Goal: Task Accomplishment & Management: Complete application form

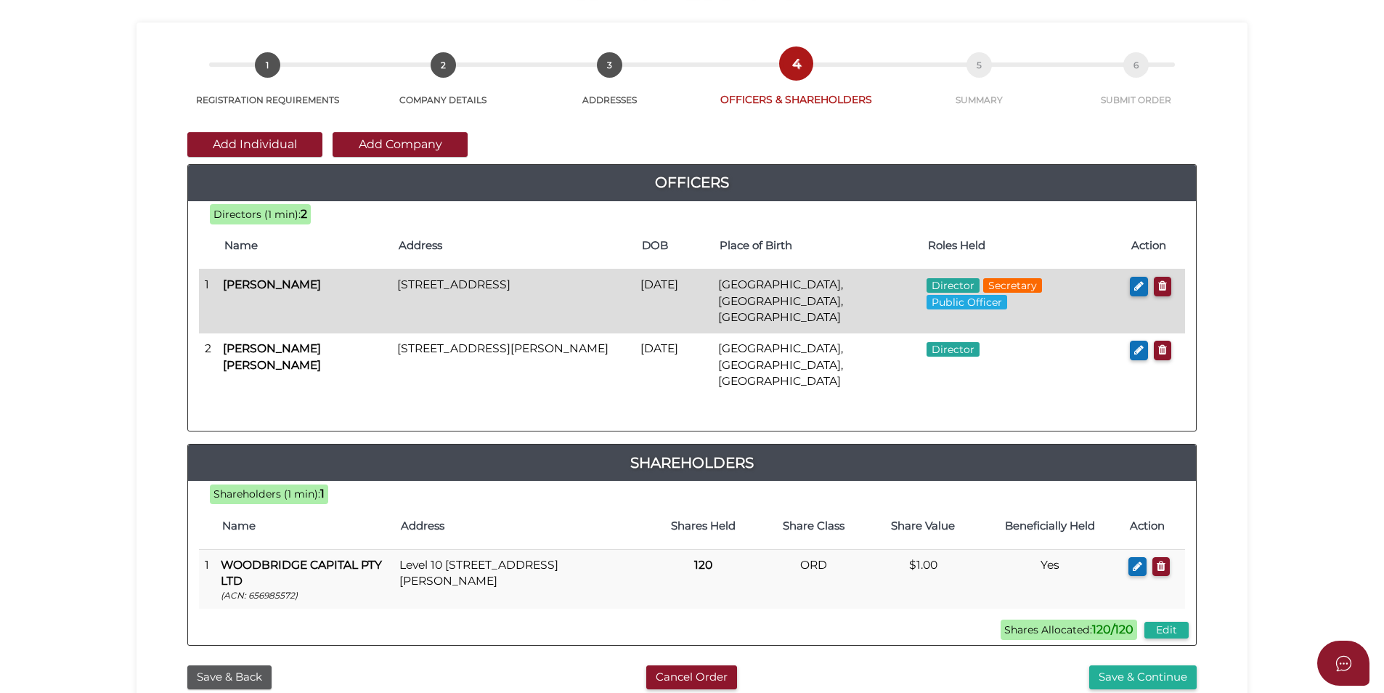
scroll to position [304, 0]
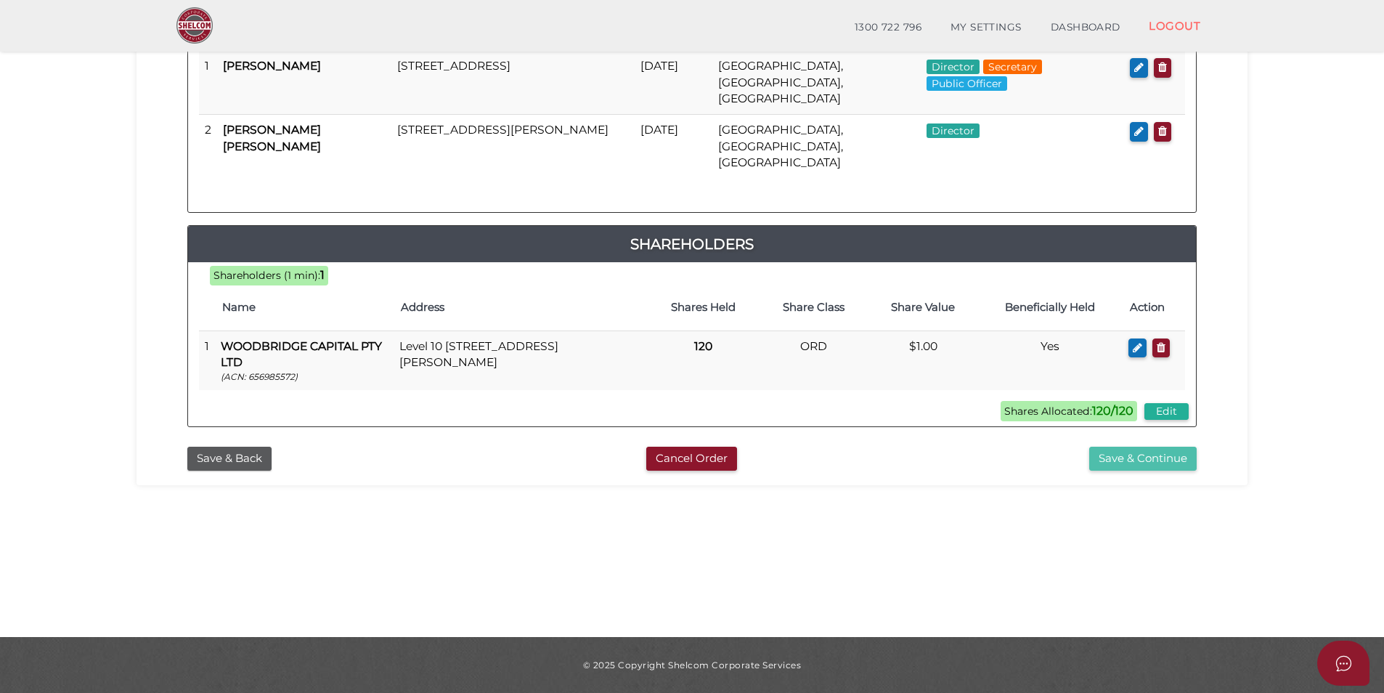
click at [1122, 447] on button "Save & Continue" at bounding box center [1142, 459] width 107 height 24
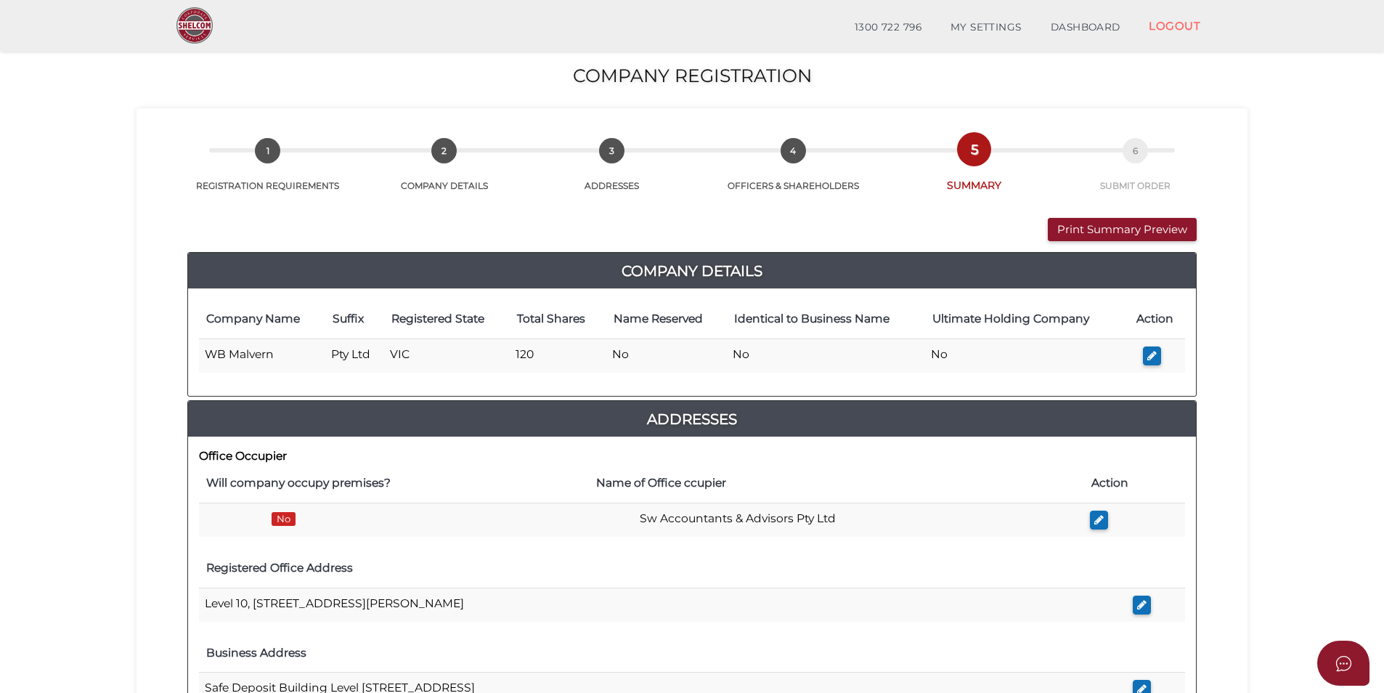
scroll to position [653, 0]
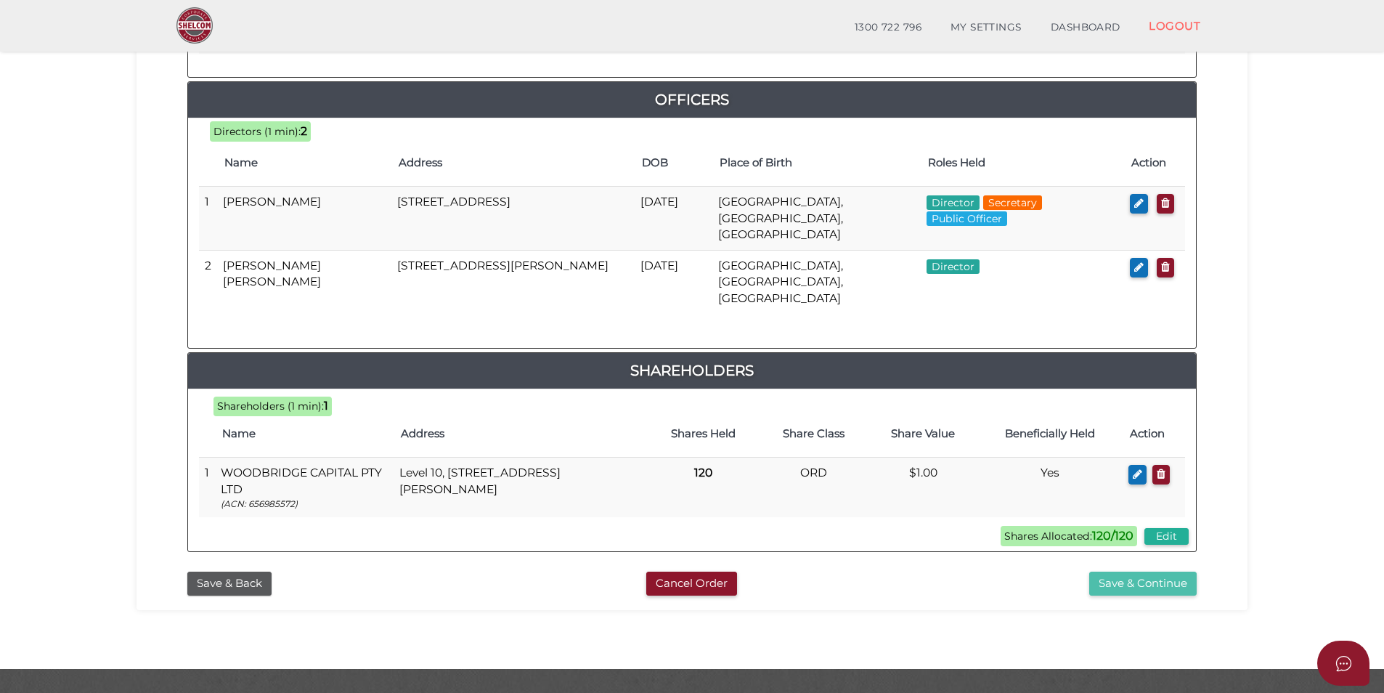
click at [1129, 572] on button "Save & Continue" at bounding box center [1142, 584] width 107 height 24
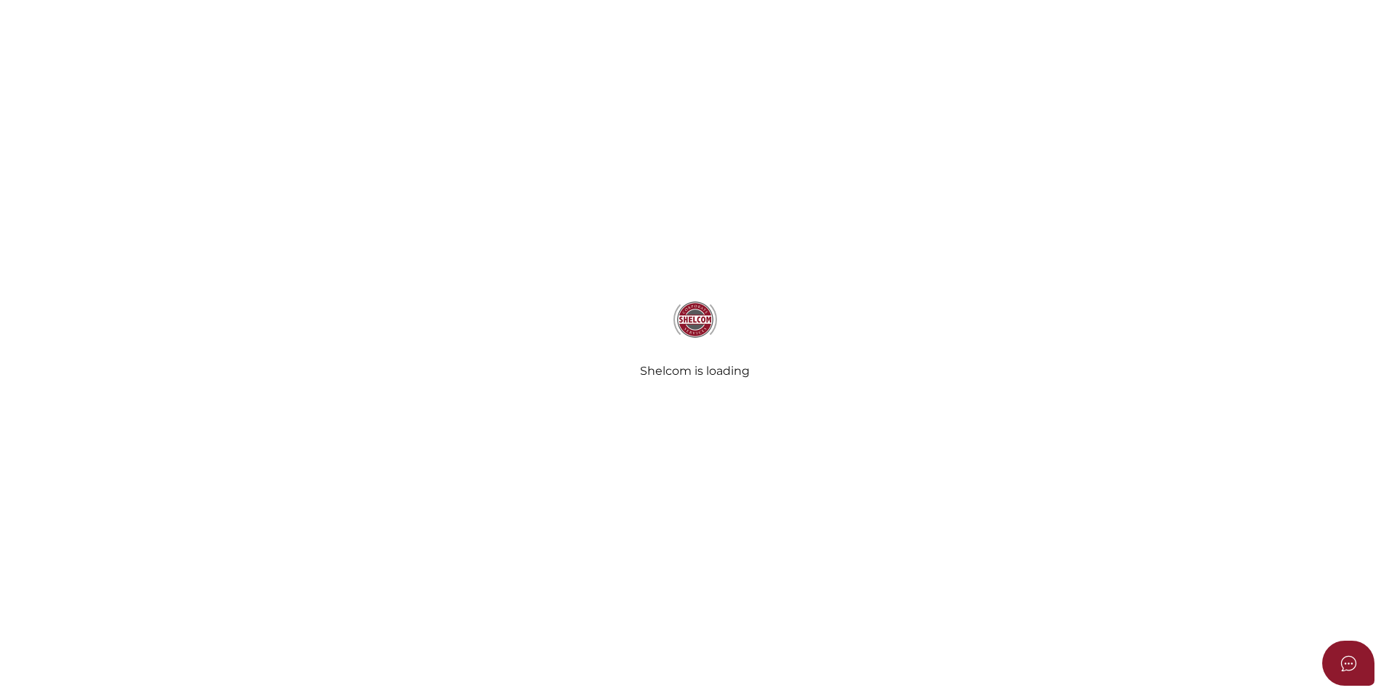
select select "Comb Binding"
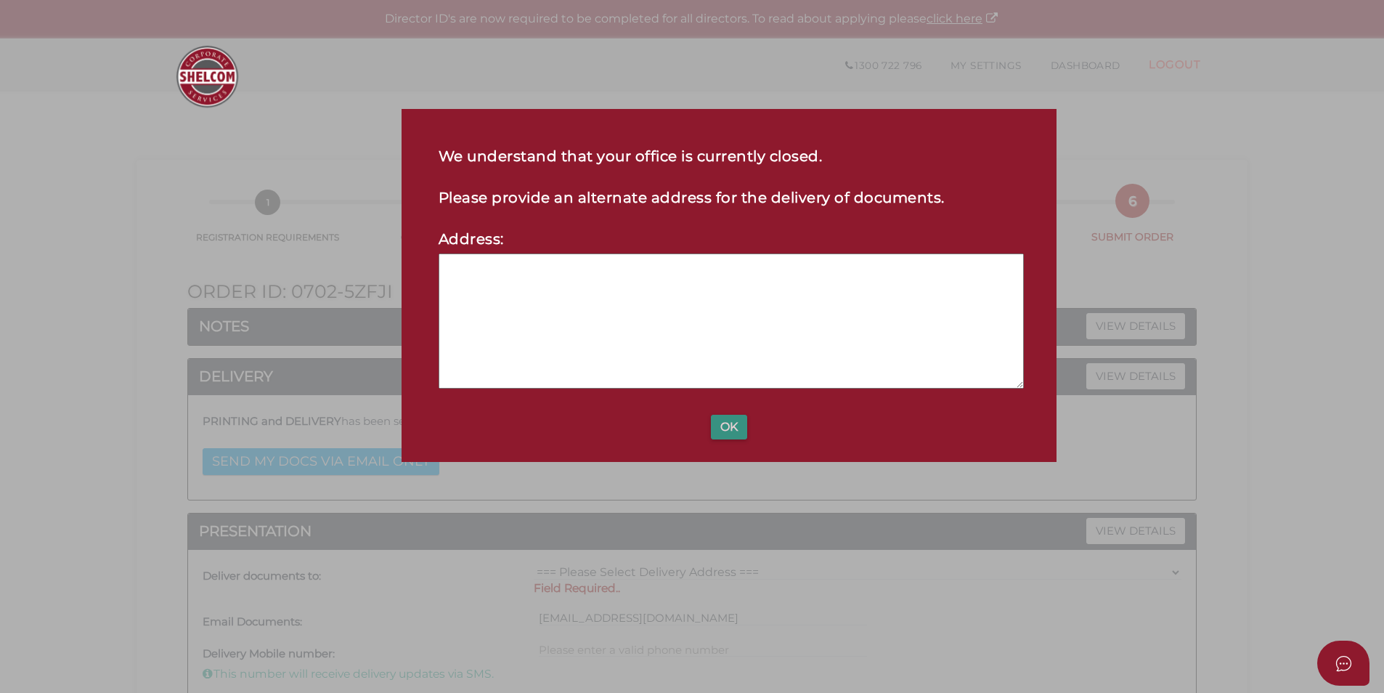
click at [726, 430] on button "OK" at bounding box center [729, 427] width 36 height 25
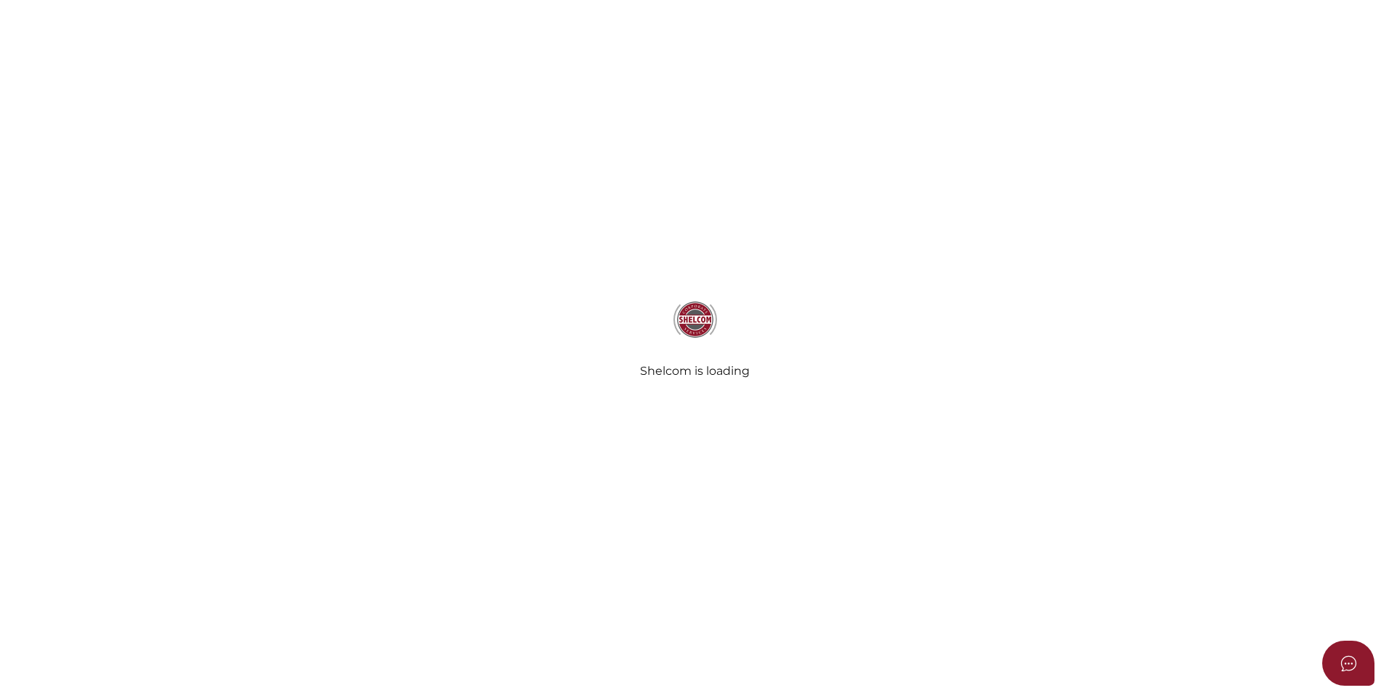
select select "Comb Binding"
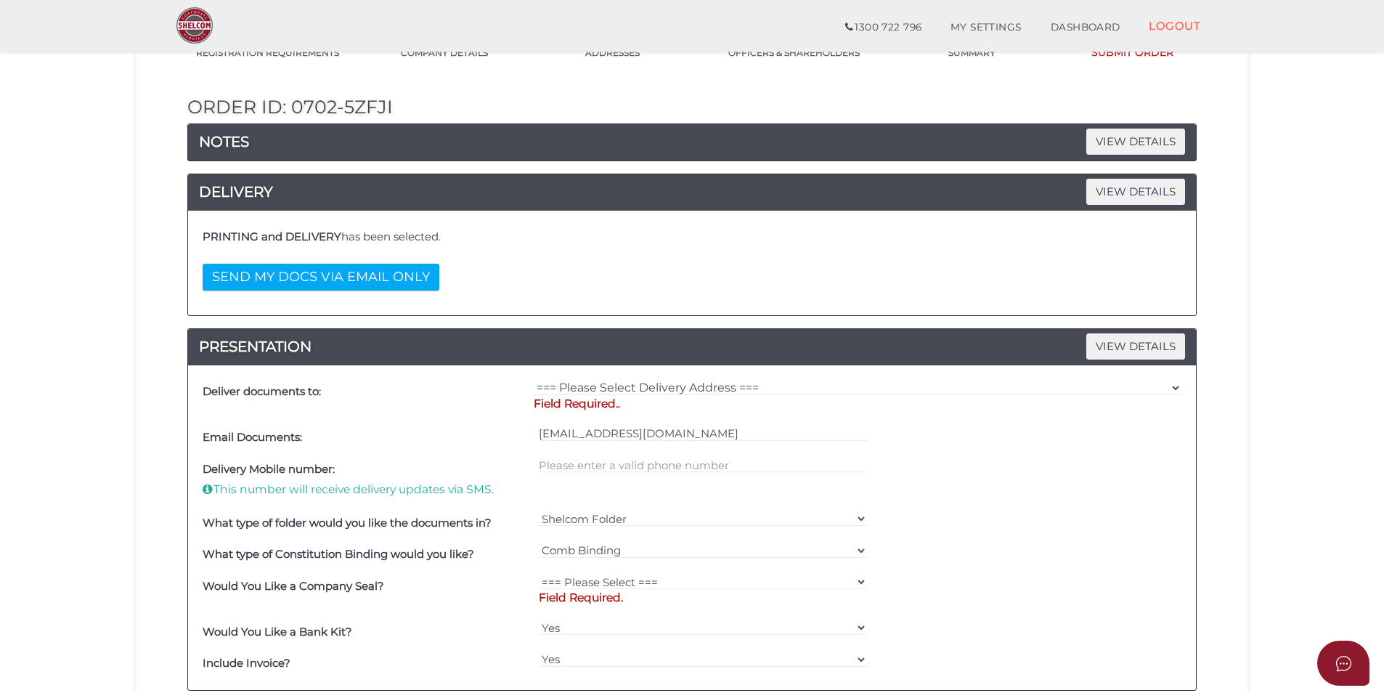
scroll to position [145, 0]
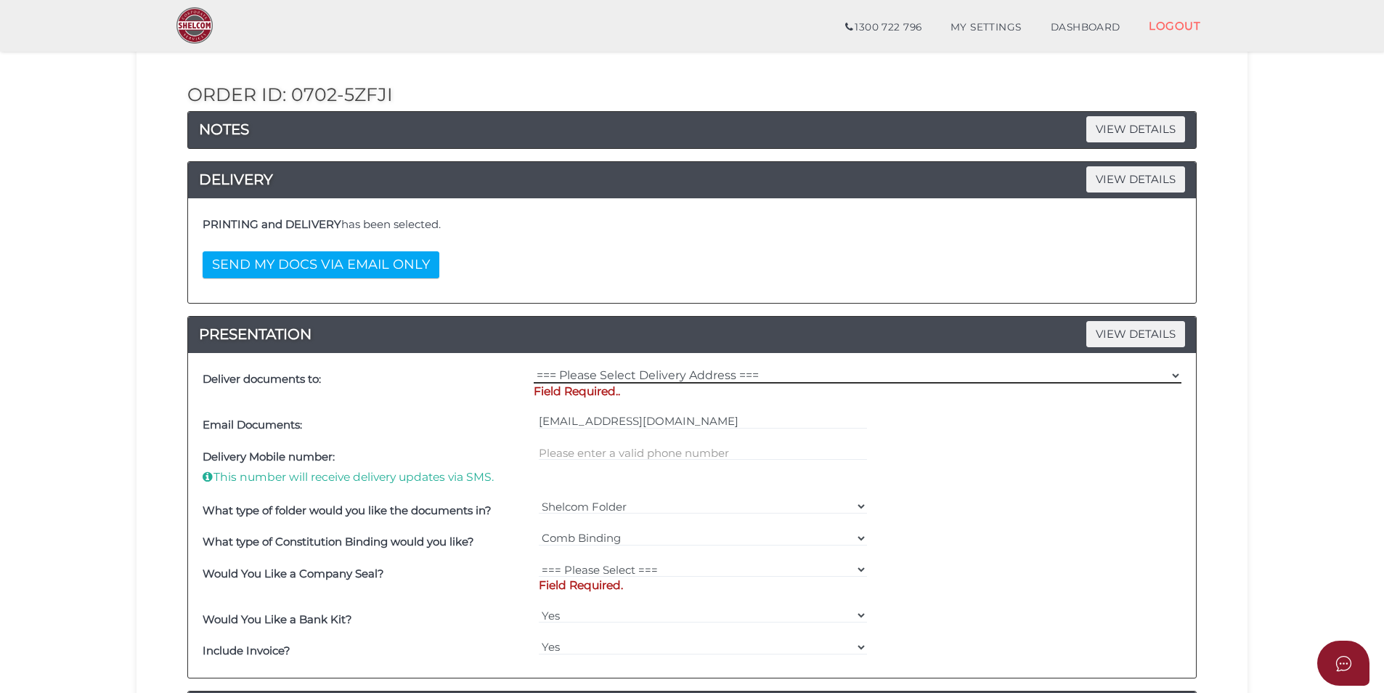
click at [641, 377] on select "=== Please Select Delivery Address === (User Address - [PERSON_NAME]) Level [GE…" at bounding box center [858, 375] width 648 height 16
select select "0"
click at [534, 367] on select "=== Please Select Delivery Address === (User Address - [PERSON_NAME]) Level [GE…" at bounding box center [858, 375] width 648 height 16
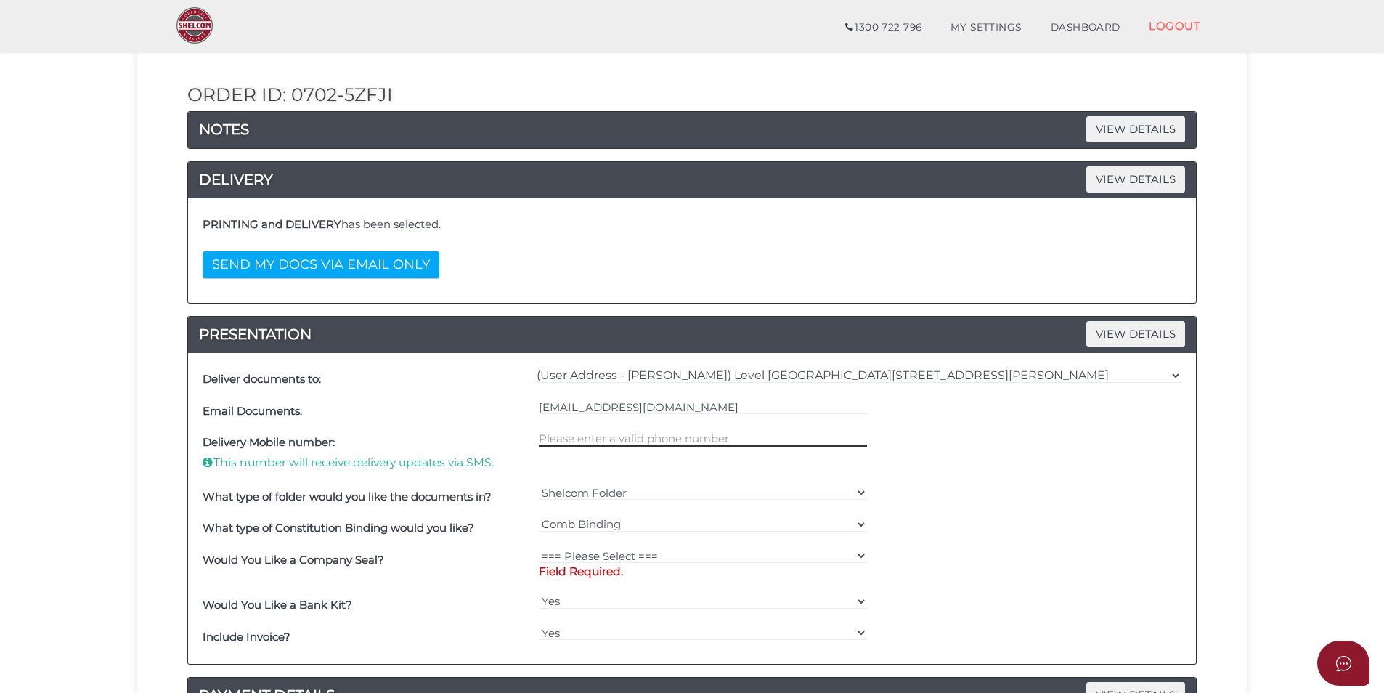
click at [624, 434] on input "text" at bounding box center [703, 439] width 329 height 16
click at [619, 561] on select "=== Please Select === Fold Seal $50 No Seal" at bounding box center [703, 556] width 329 height 16
select select "0"
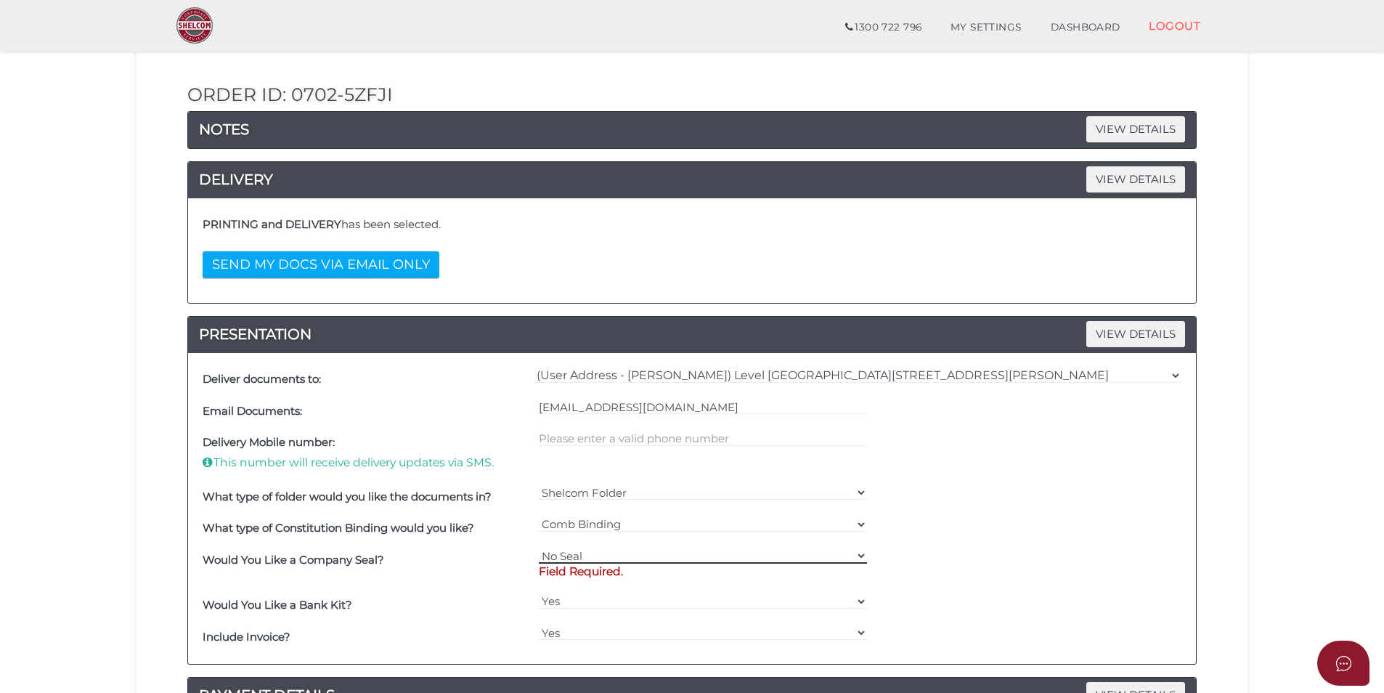
click at [539, 548] on select "=== Please Select === Fold Seal $50 No Seal" at bounding box center [703, 556] width 329 height 16
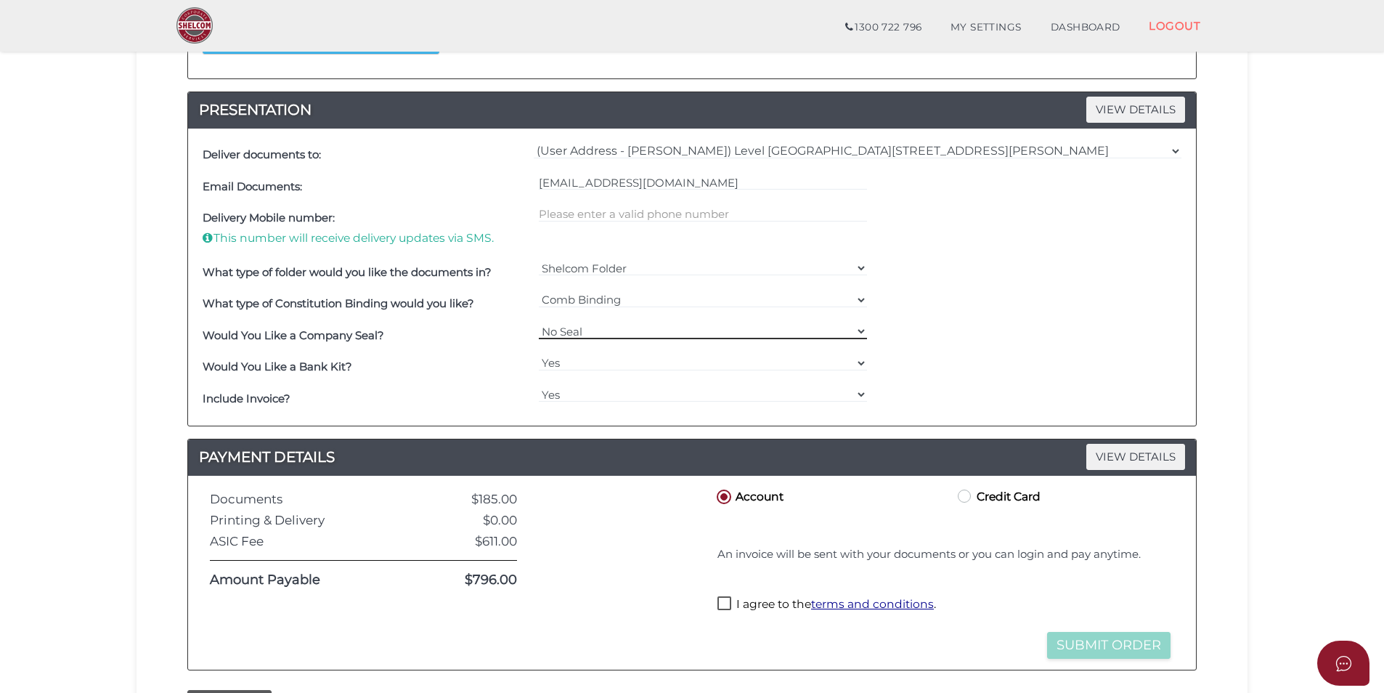
scroll to position [508, 0]
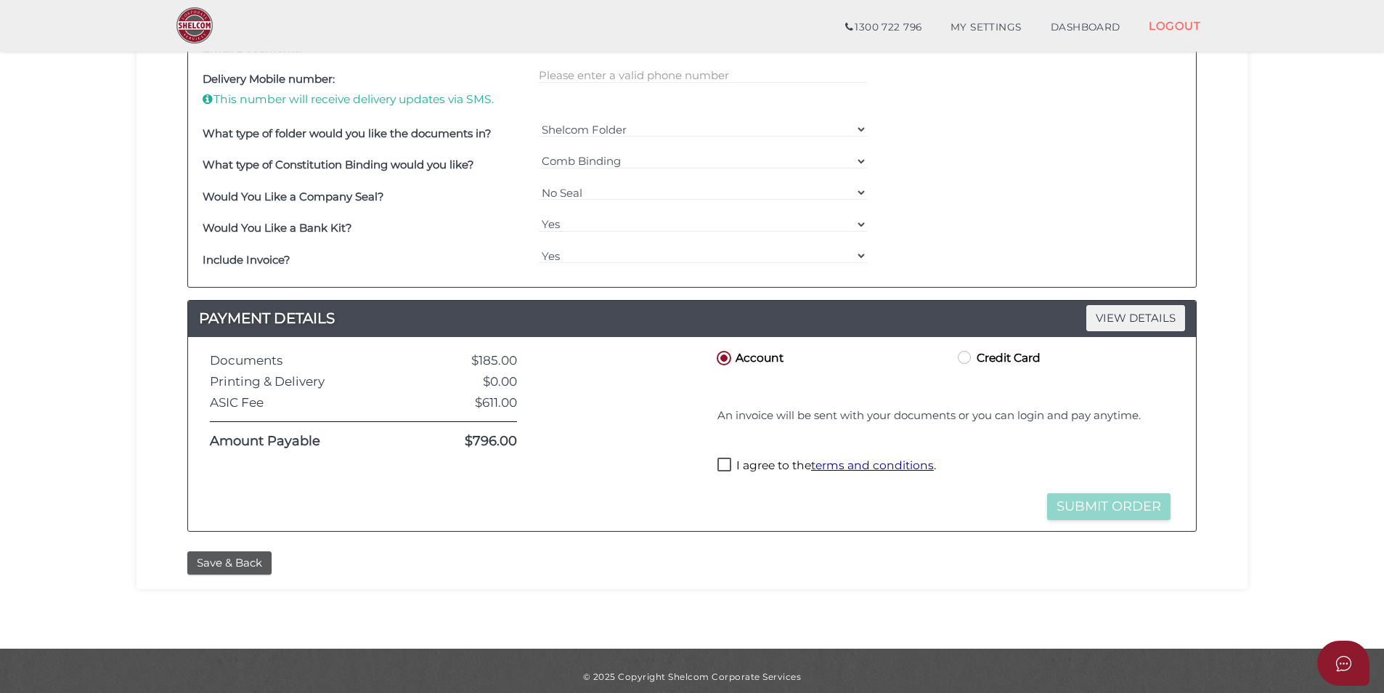
click at [724, 467] on label "I agree to the terms and conditions ." at bounding box center [827, 467] width 219 height 18
checkbox input "true"
click at [1128, 505] on button "Submit Order" at bounding box center [1108, 506] width 123 height 27
